Goal: Contribute content: Add original content to the website for others to see

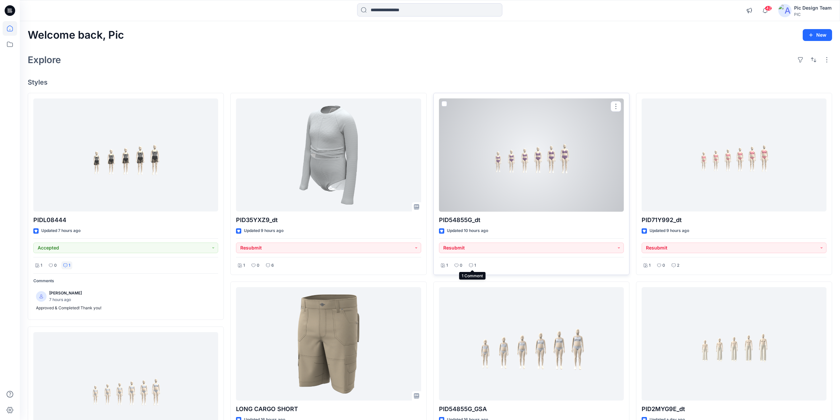
click at [472, 262] on div "1" at bounding box center [472, 265] width 11 height 8
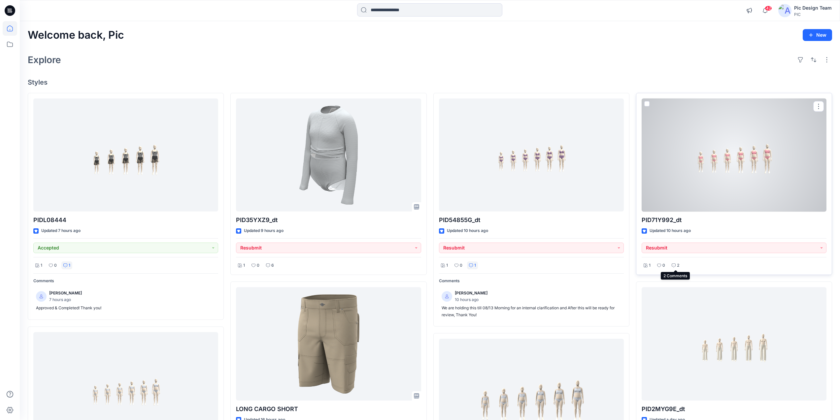
click at [676, 266] on icon at bounding box center [674, 265] width 4 height 4
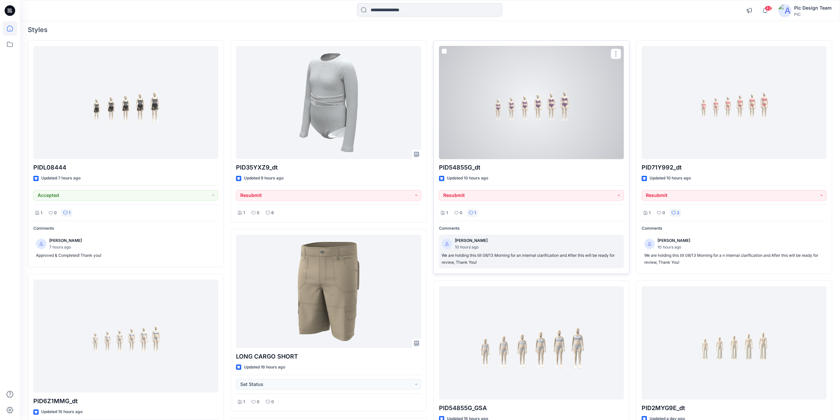
scroll to position [66, 0]
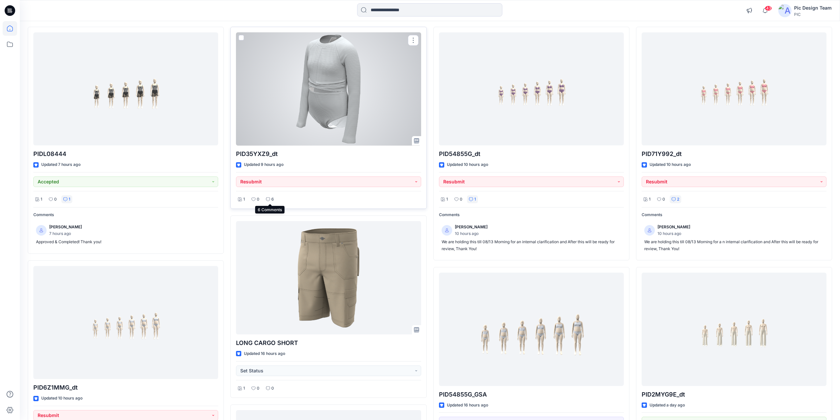
click at [269, 199] on icon at bounding box center [268, 199] width 4 height 4
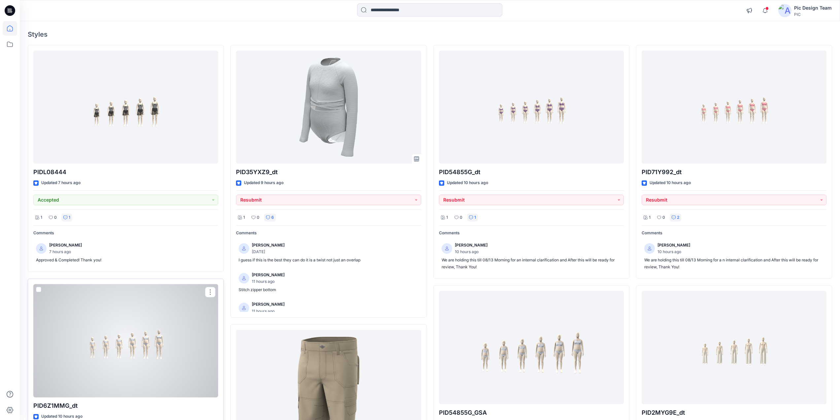
scroll to position [33, 0]
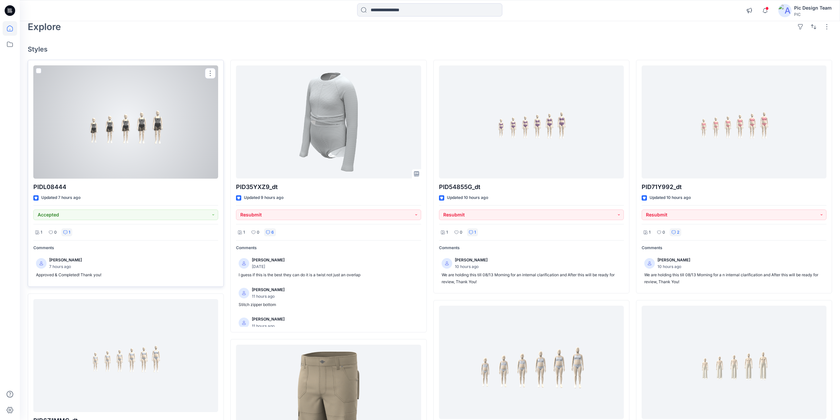
click at [156, 123] on div at bounding box center [125, 121] width 185 height 113
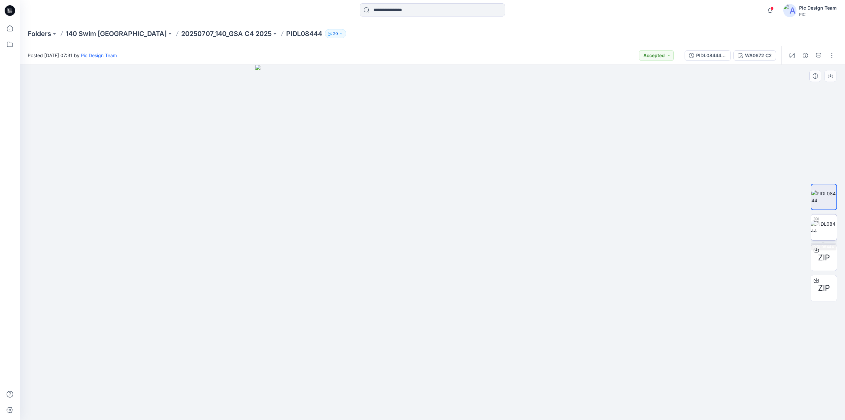
click at [821, 227] on img at bounding box center [824, 227] width 26 height 14
click at [7, 12] on icon at bounding box center [10, 10] width 11 height 11
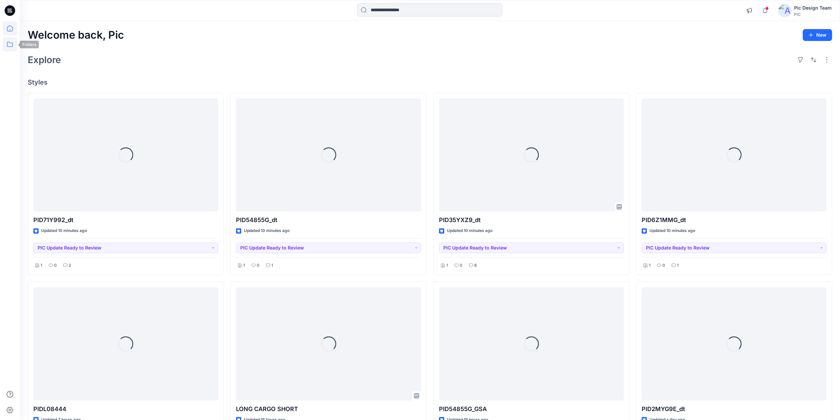
click at [7, 43] on icon at bounding box center [10, 44] width 6 height 5
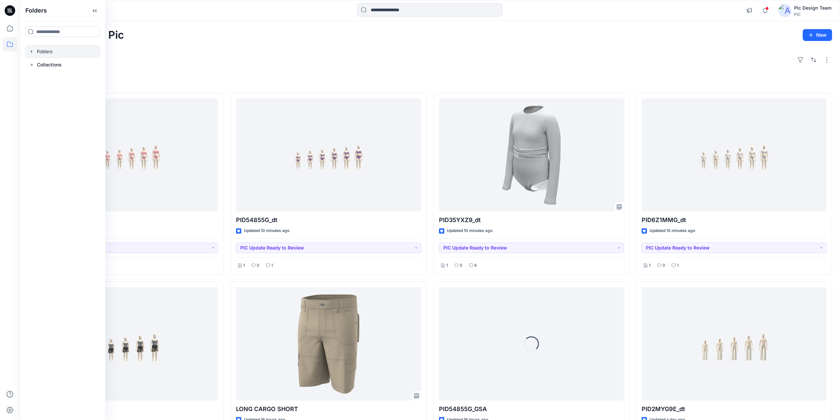
click at [69, 55] on div at bounding box center [62, 51] width 75 height 13
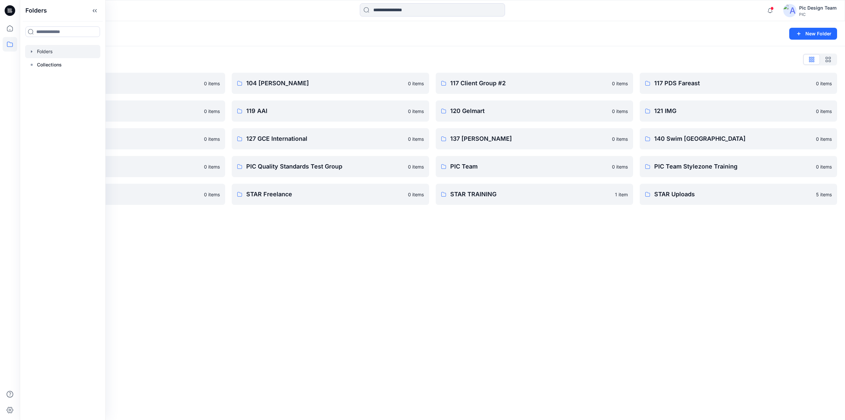
click at [483, 329] on div "Folders New Folder Folders List 103 HIS International 0 items 118 Add Black 0 i…" at bounding box center [433, 220] width 826 height 399
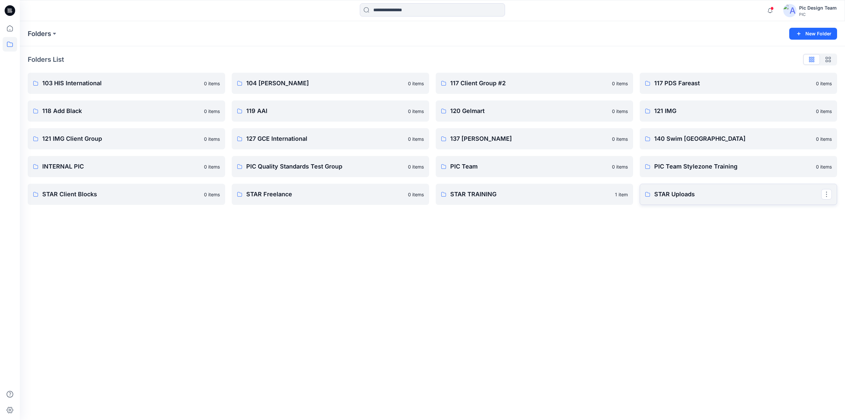
click at [722, 191] on p "STAR Uploads" at bounding box center [738, 194] width 167 height 9
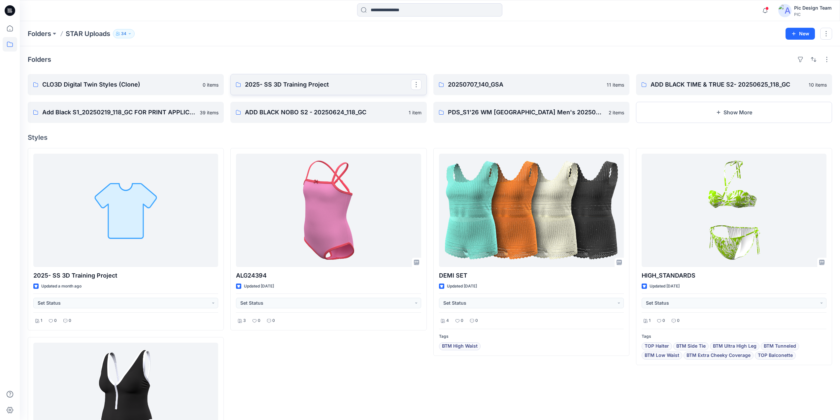
click at [328, 84] on p "2025- SS 3D Training Project" at bounding box center [328, 84] width 166 height 9
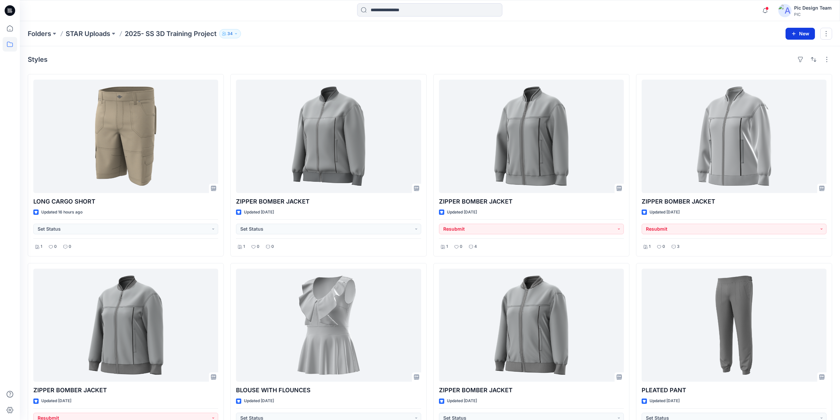
click at [803, 36] on button "New" at bounding box center [800, 34] width 29 height 12
click at [795, 50] on button "New Style" at bounding box center [785, 50] width 57 height 13
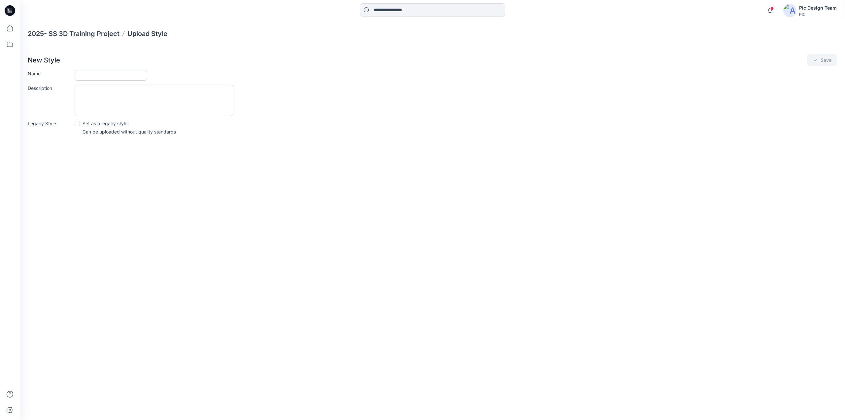
click at [92, 79] on input "Name" at bounding box center [111, 75] width 73 height 11
type input "****"
click at [822, 58] on button "Save" at bounding box center [822, 60] width 30 height 12
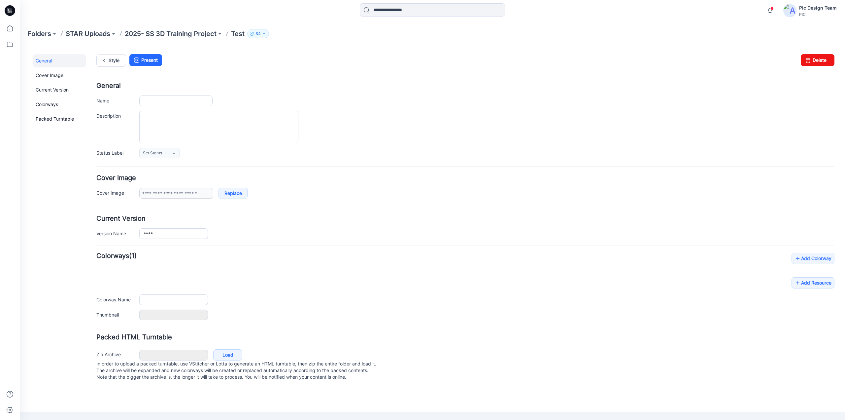
type input "****"
type input "**********"
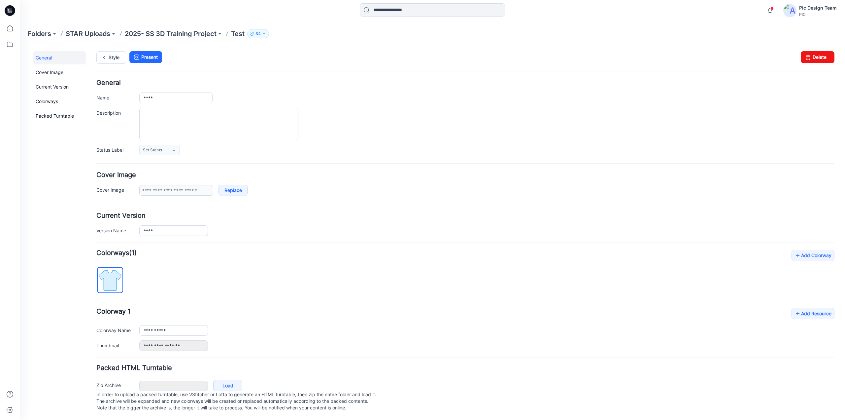
scroll to position [10, 0]
click at [817, 308] on link "Add Resource" at bounding box center [813, 313] width 43 height 11
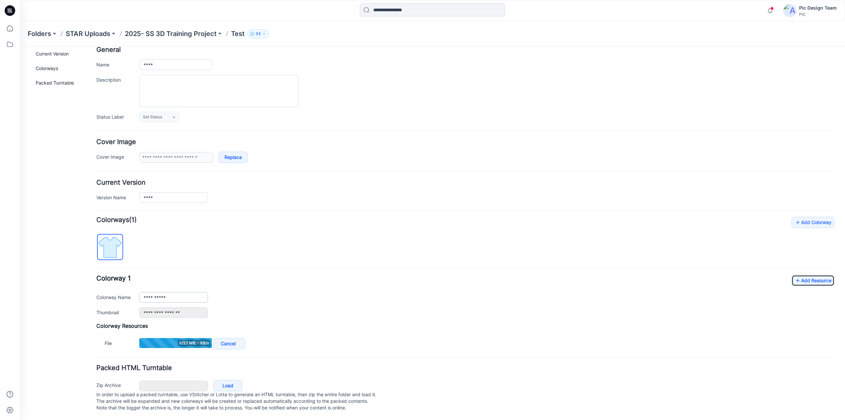
scroll to position [43, 0]
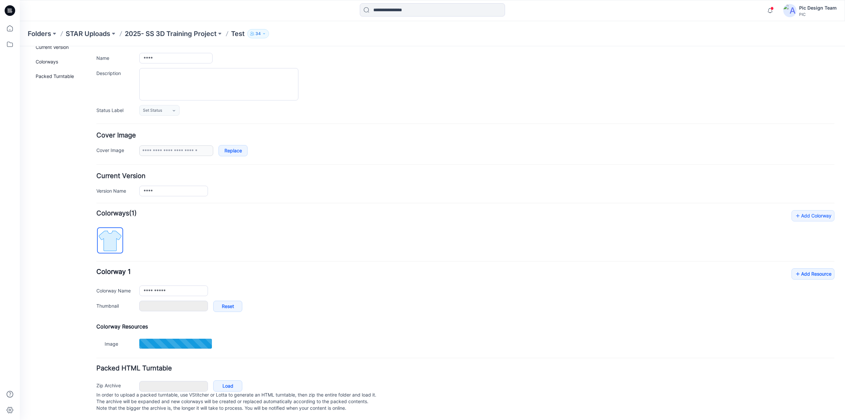
type input "*"
click at [223, 387] on link "Load" at bounding box center [227, 385] width 29 height 11
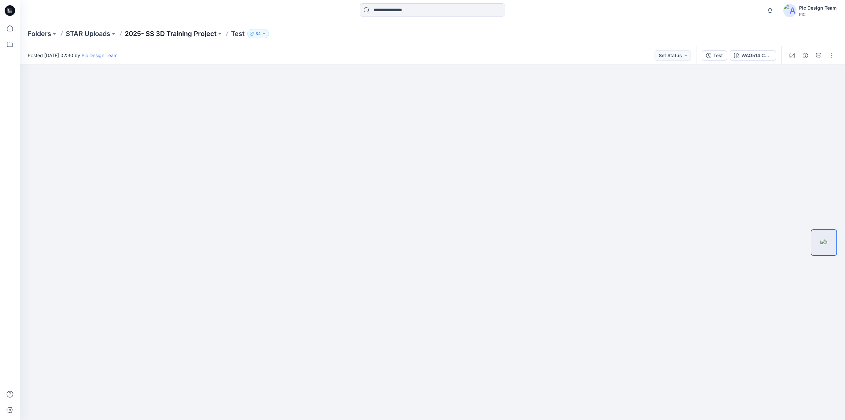
click at [181, 33] on p "2025- SS 3D Training Project" at bounding box center [171, 33] width 92 height 9
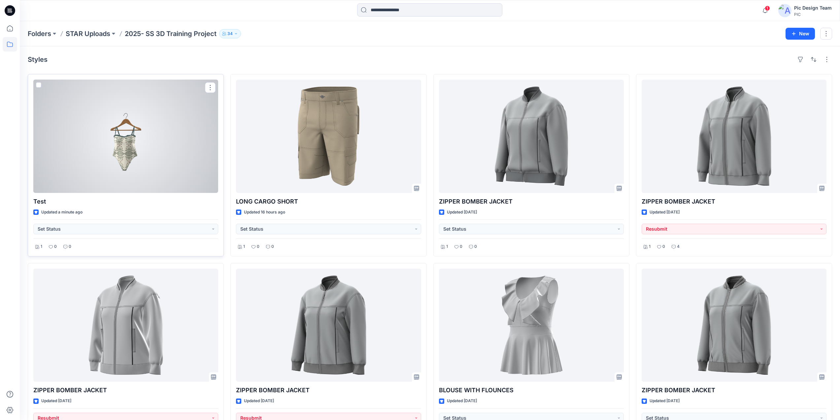
click at [125, 144] on div at bounding box center [125, 136] width 185 height 113
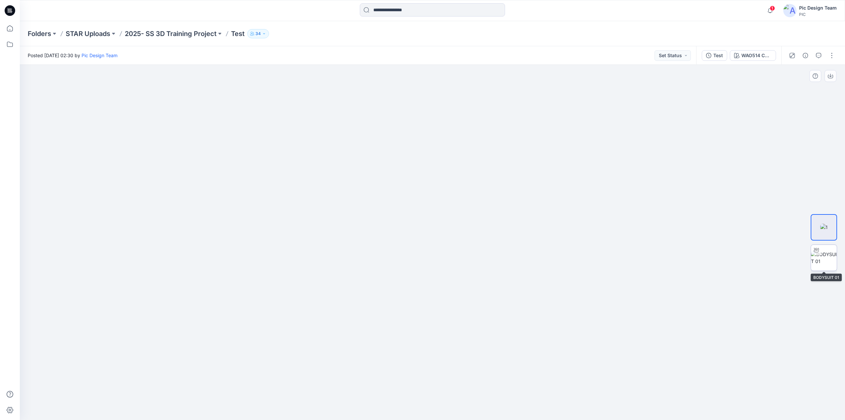
click at [824, 264] on img at bounding box center [824, 258] width 26 height 14
drag, startPoint x: 432, startPoint y: 409, endPoint x: 467, endPoint y: 353, distance: 66.8
click at [426, 394] on icon at bounding box center [434, 400] width 200 height 25
click at [833, 54] on button "button" at bounding box center [832, 55] width 11 height 11
click at [797, 87] on button "Edit" at bounding box center [804, 89] width 61 height 12
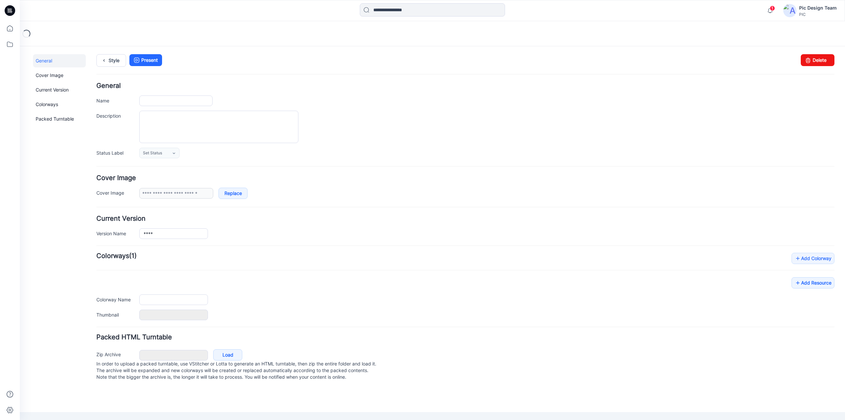
type input "****"
type input "**********"
type input "*"
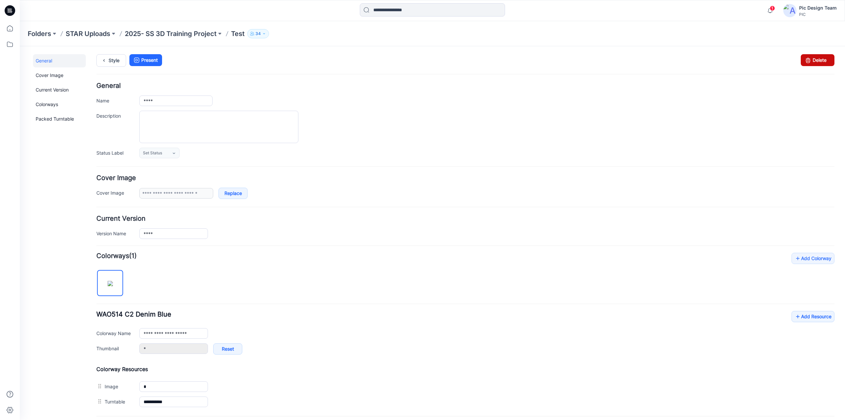
drag, startPoint x: 815, startPoint y: 61, endPoint x: 465, endPoint y: 68, distance: 350.1
click at [815, 61] on link "Delete" at bounding box center [818, 60] width 34 height 12
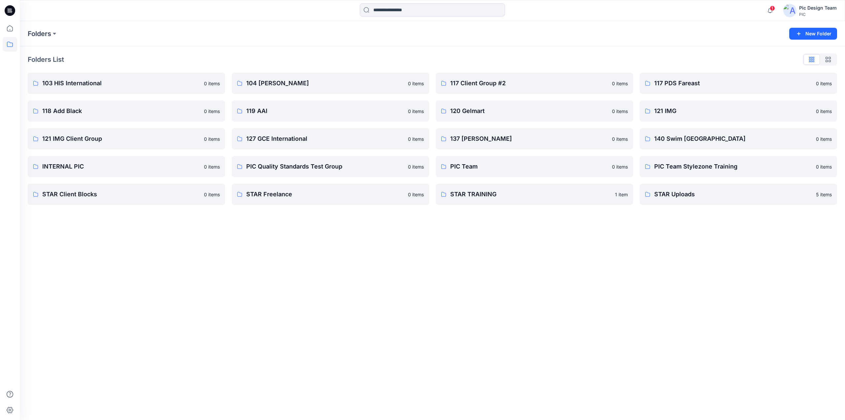
click at [569, 288] on div "Folders New Folder Folders List 103 HIS International 0 items 118 Add Black 0 i…" at bounding box center [433, 220] width 826 height 399
